Goal: Information Seeking & Learning: Learn about a topic

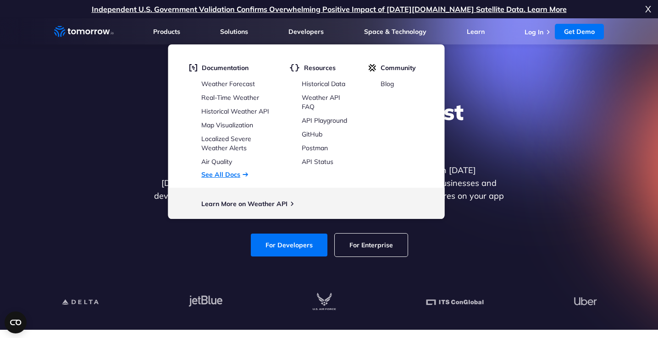
click at [223, 177] on link "See All Docs" at bounding box center [220, 175] width 39 height 8
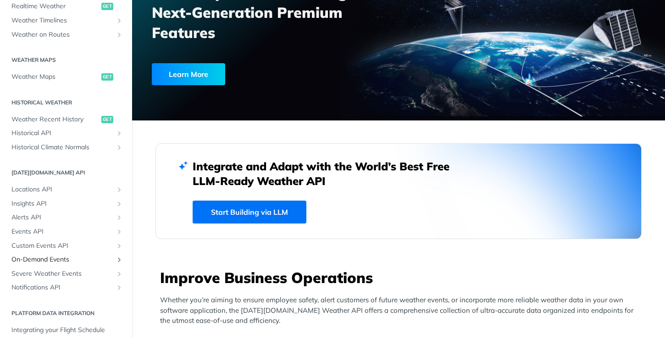
scroll to position [271, 0]
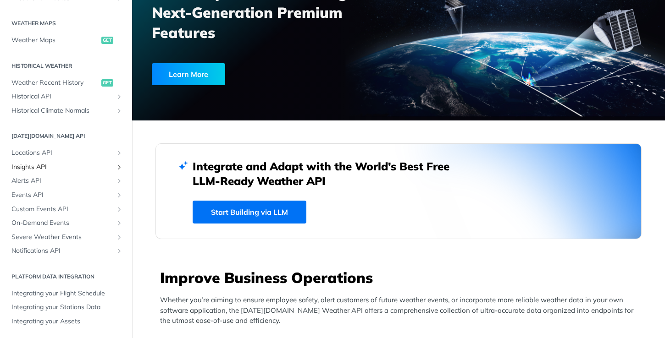
click at [48, 167] on span "Insights API" at bounding box center [62, 167] width 102 height 9
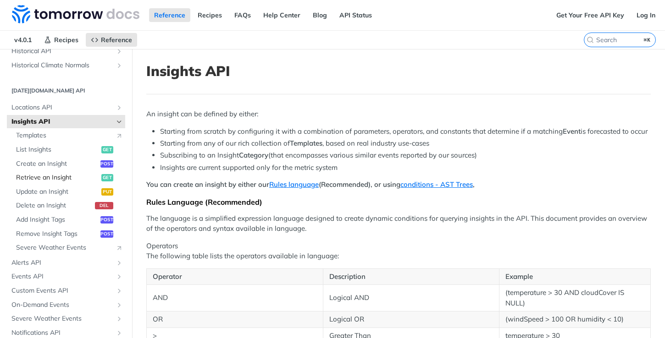
scroll to position [369, 0]
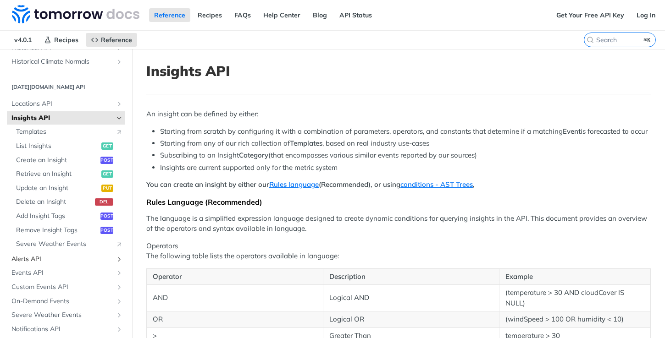
click at [49, 255] on span "Alerts API" at bounding box center [62, 259] width 102 height 9
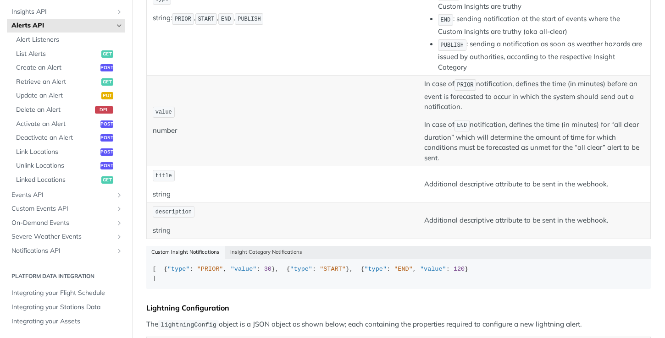
scroll to position [383, 0]
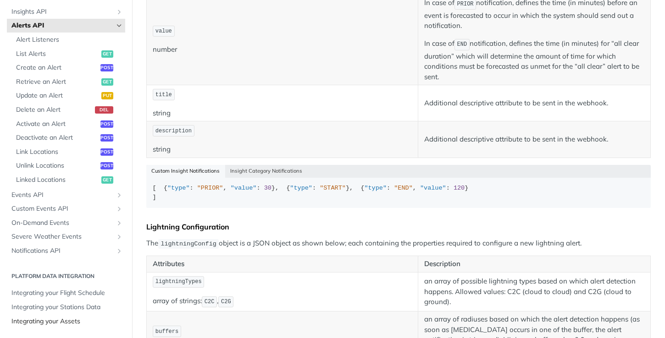
click at [54, 321] on span "Integrating your Assets" at bounding box center [66, 321] width 111 height 9
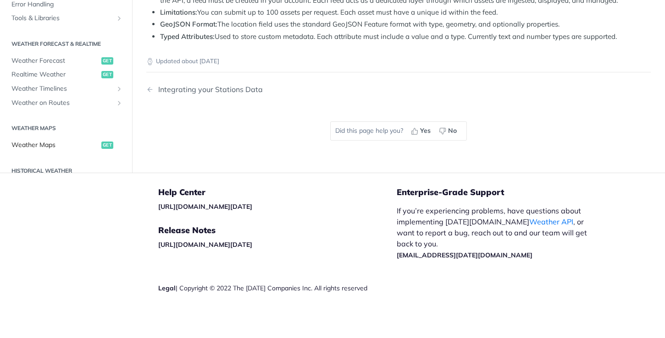
click at [61, 146] on span "Weather Maps" at bounding box center [55, 145] width 88 height 9
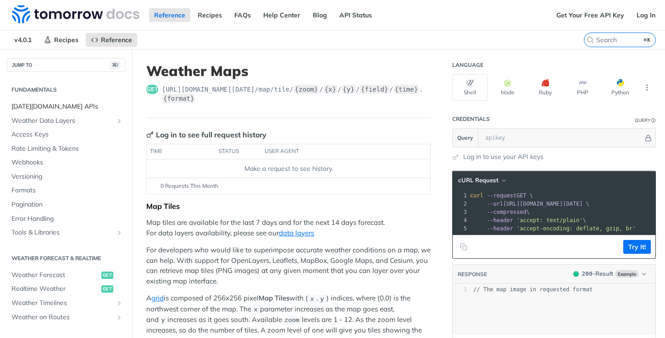
click at [47, 105] on span "[DATE][DOMAIN_NAME] APIs" at bounding box center [66, 106] width 111 height 9
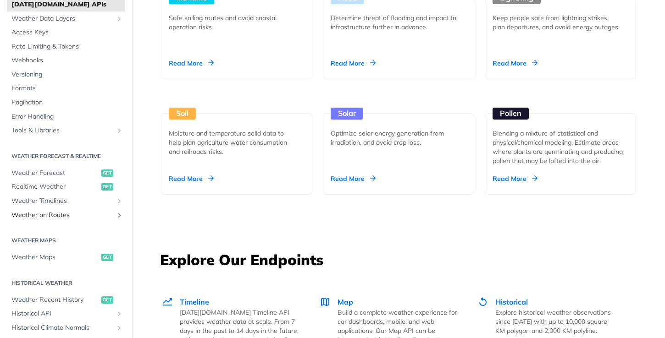
scroll to position [88, 0]
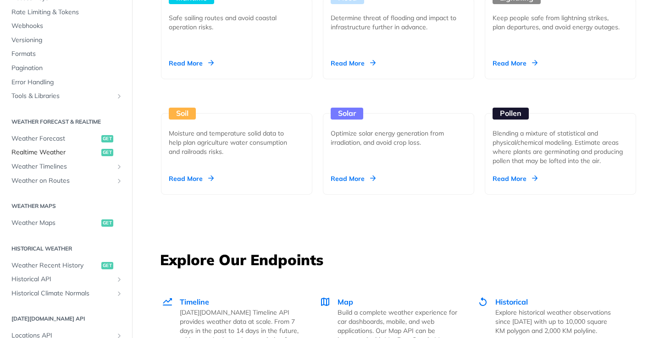
click at [40, 150] on span "Realtime Weather" at bounding box center [55, 152] width 88 height 9
